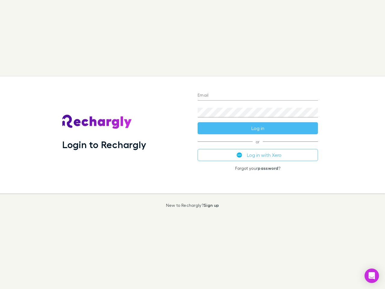
click at [193, 144] on div "Login to Rechargly" at bounding box center [124, 134] width 135 height 117
click at [258, 96] on input "Email" at bounding box center [258, 96] width 120 height 10
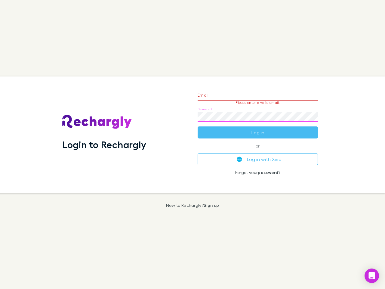
click at [258, 128] on form "Email Please enter a valid email. Password Log in" at bounding box center [258, 112] width 120 height 52
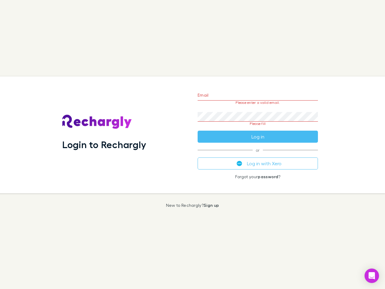
click at [258, 155] on div "Email Please enter a valid email. Password Please fill Log in or Log in with Xe…" at bounding box center [258, 134] width 130 height 117
click at [372, 276] on icon "Open Intercom Messenger" at bounding box center [372, 275] width 6 height 7
